Goal: Task Accomplishment & Management: Manage account settings

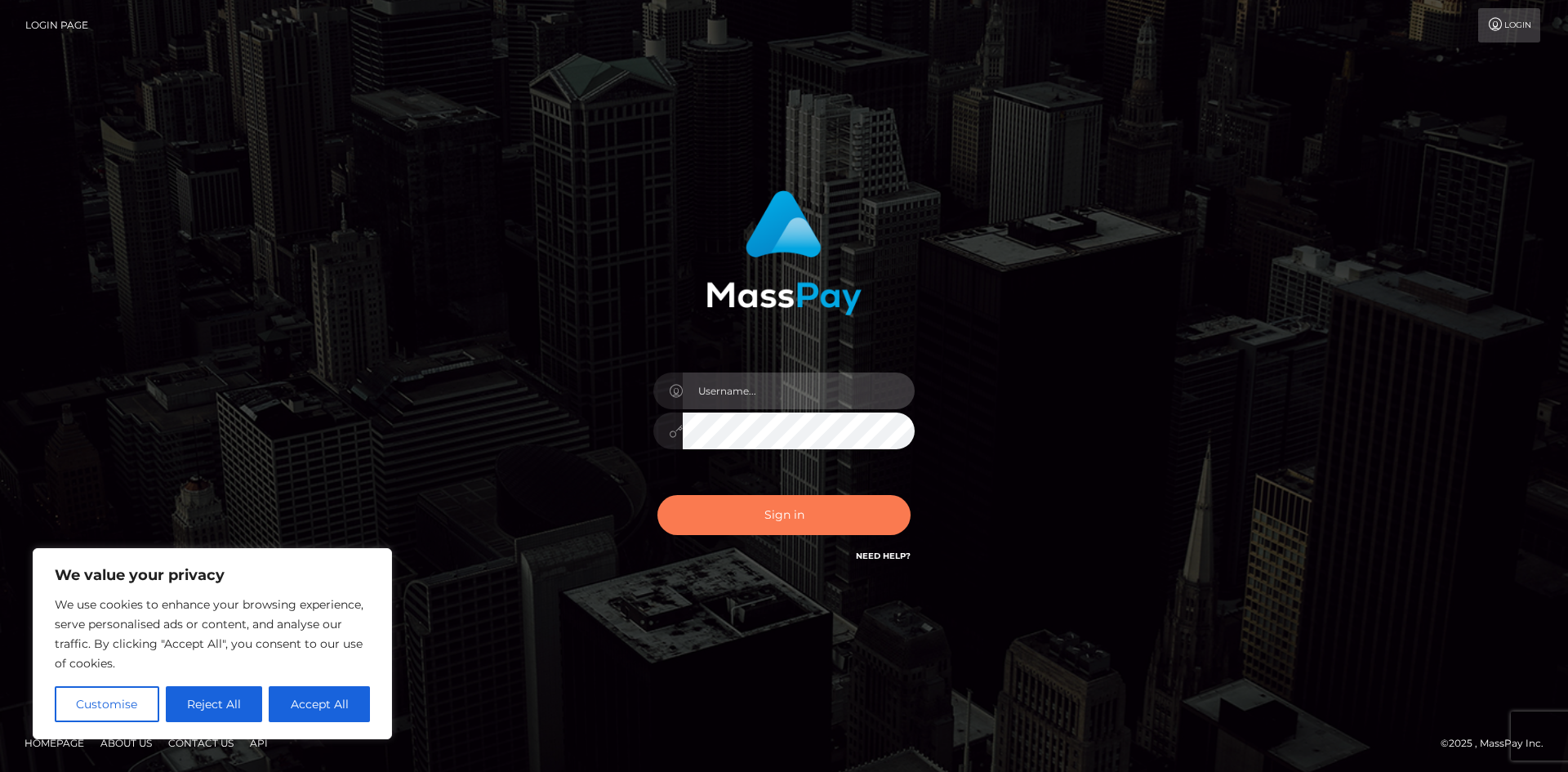
type input "hello.feetfinder"
click at [816, 513] on button "Sign in" at bounding box center [784, 515] width 254 height 40
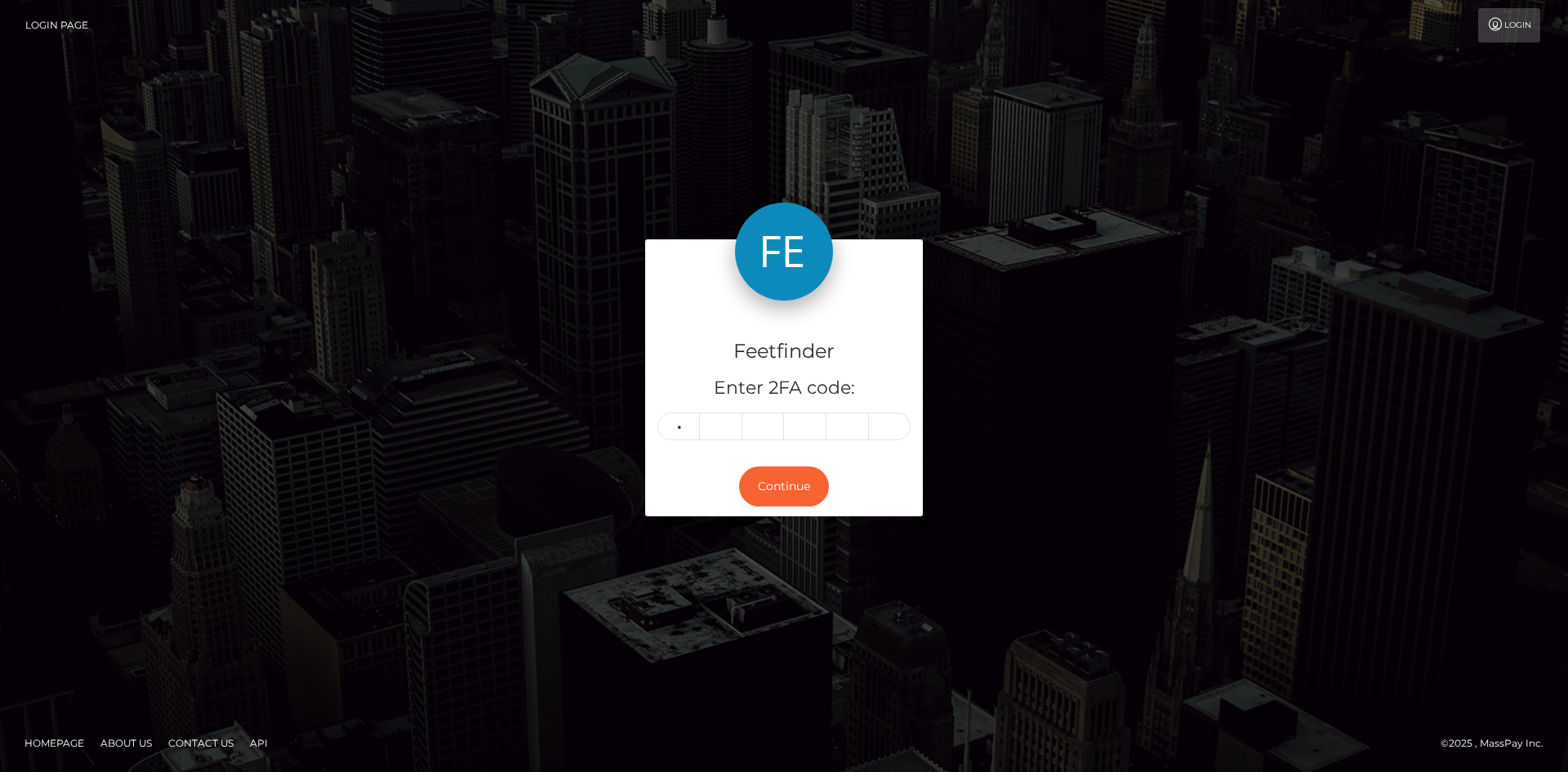
type input "5"
type input "9"
type input "5"
type input "2"
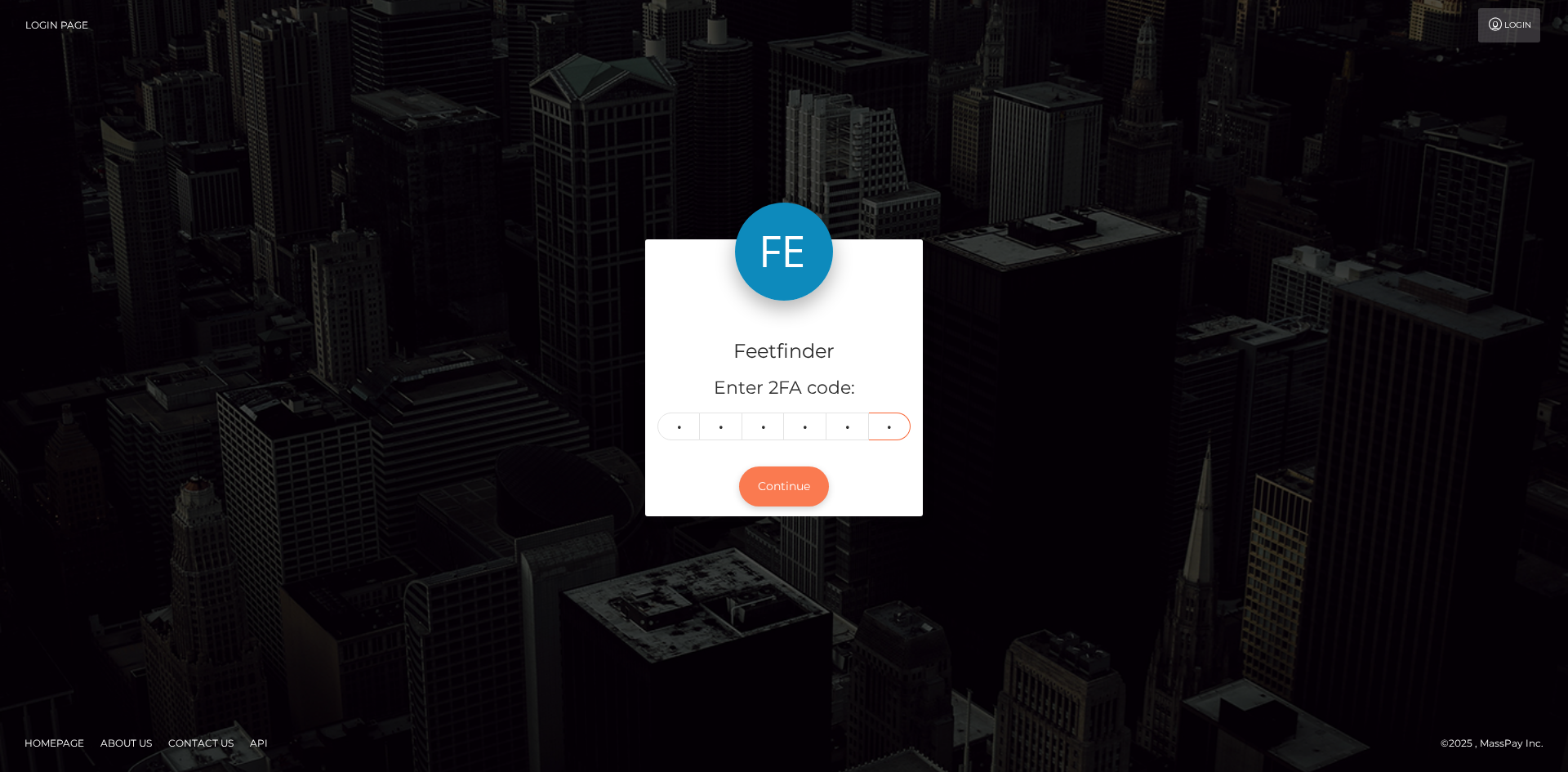
type input "0"
click at [806, 492] on button "Continue" at bounding box center [783, 486] width 89 height 40
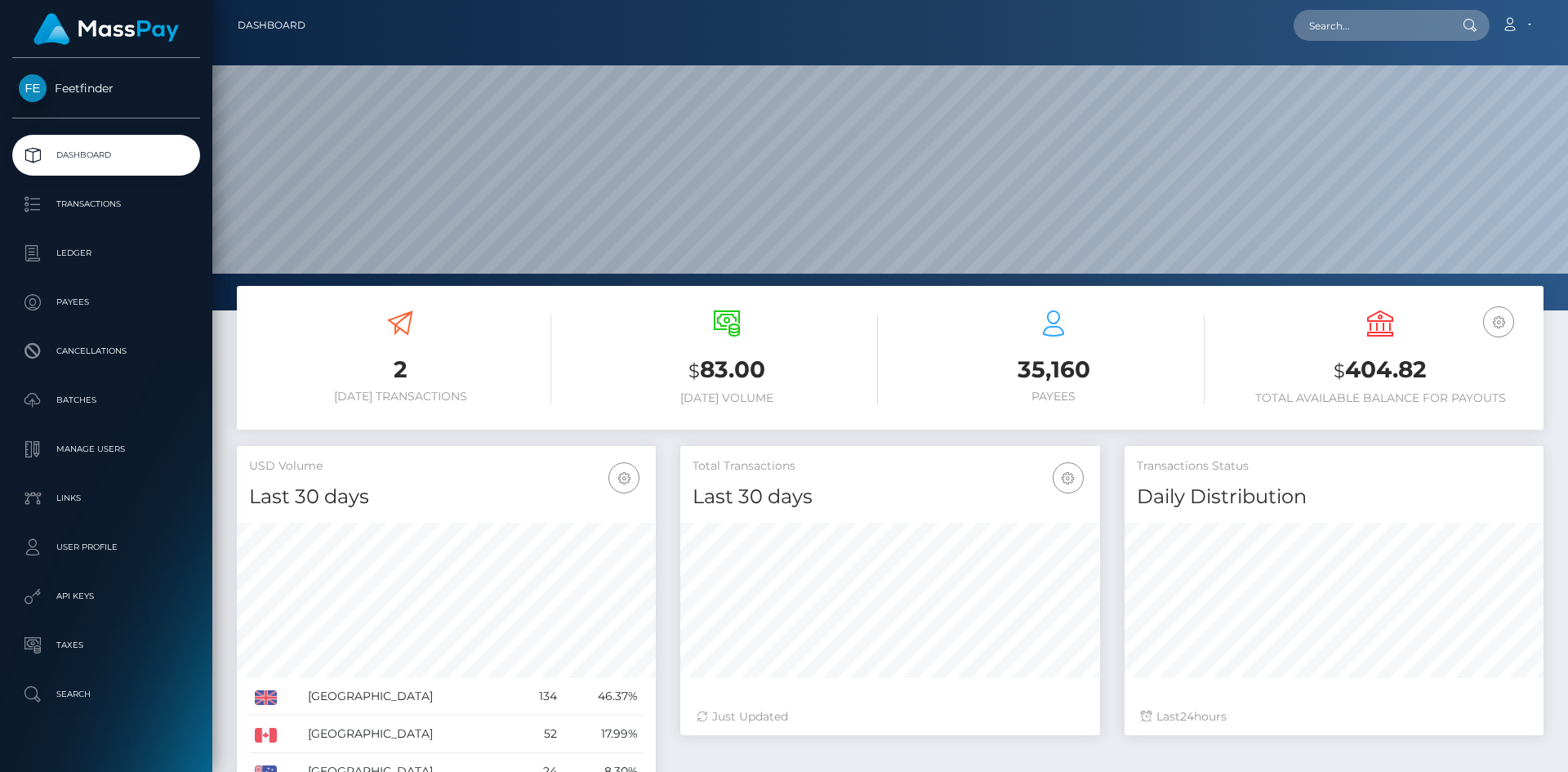
scroll to position [290, 419]
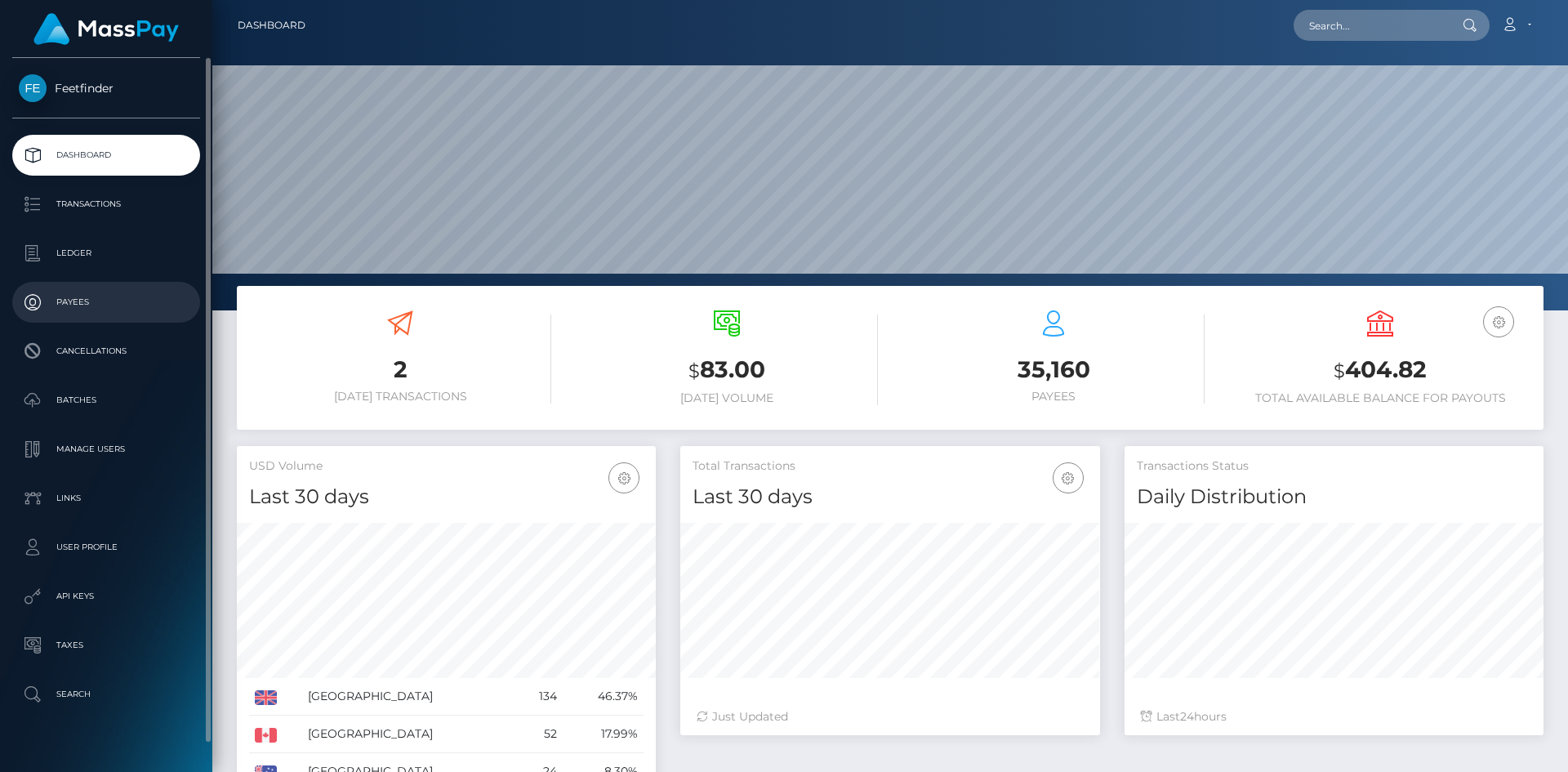
click at [91, 312] on p "Payees" at bounding box center [106, 302] width 175 height 24
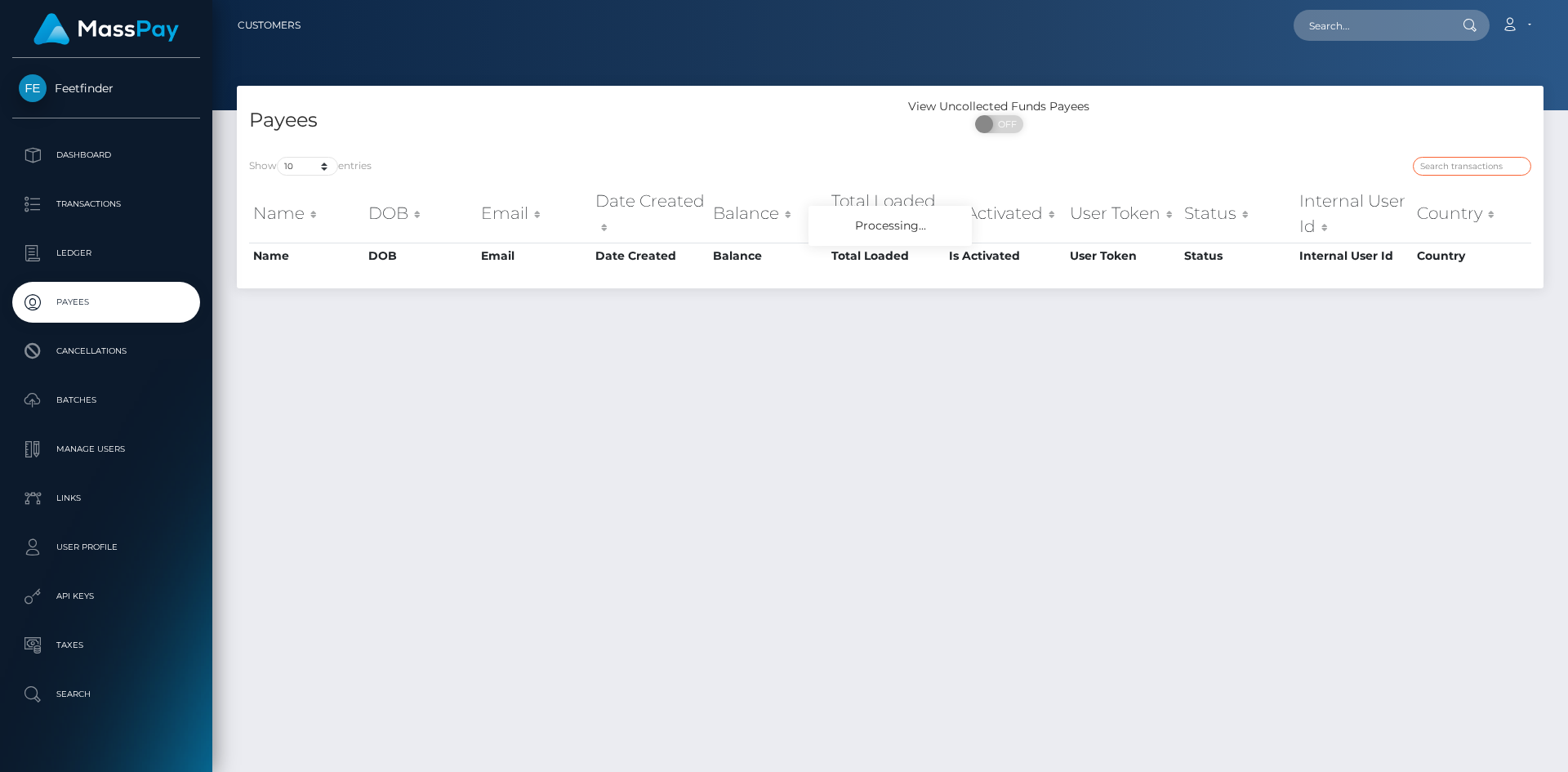
click at [1482, 168] on input "search" at bounding box center [1472, 167] width 118 height 19
paste input "11de8527-7b41-11f0-8023-0266f44cc279"
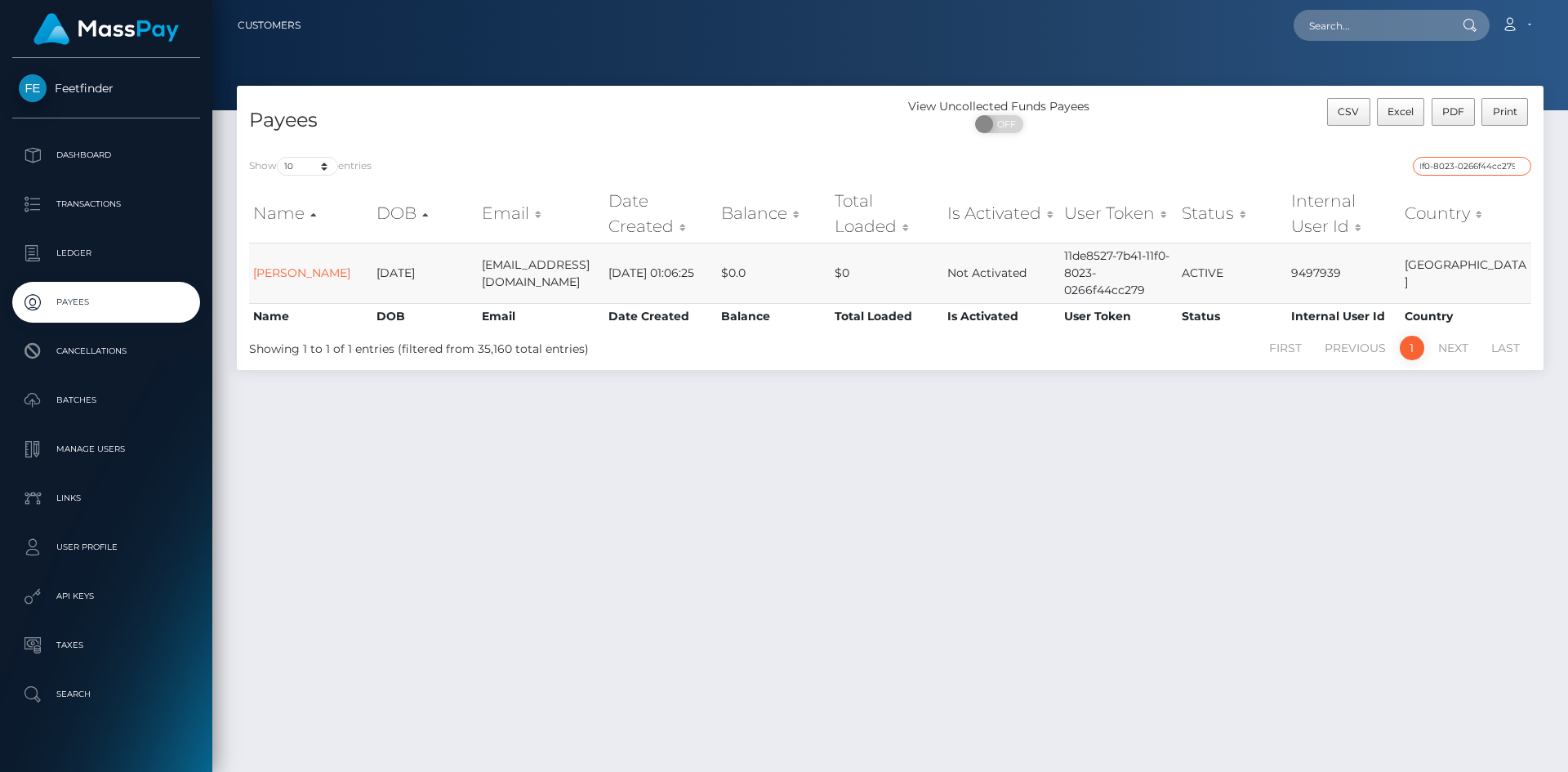
type input "11de8527-7b41-11f0-8023-0266f44cc279"
click at [1361, 352] on li "Previous" at bounding box center [1354, 347] width 84 height 24
click at [1414, 346] on link "1" at bounding box center [1412, 347] width 24 height 24
click at [1335, 341] on li "Previous" at bounding box center [1354, 347] width 84 height 24
